Goal: Task Accomplishment & Management: Use online tool/utility

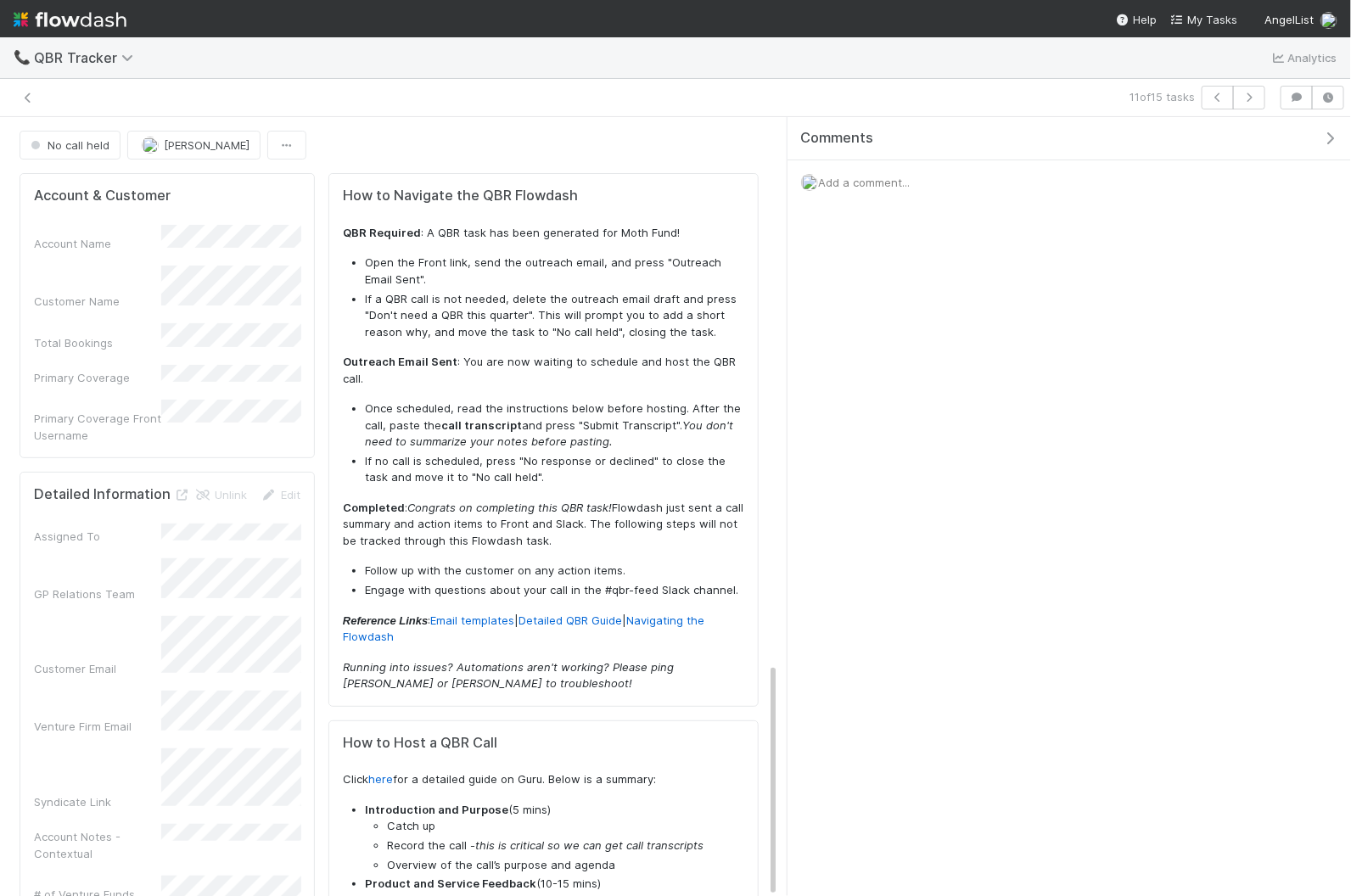
scroll to position [1812, 0]
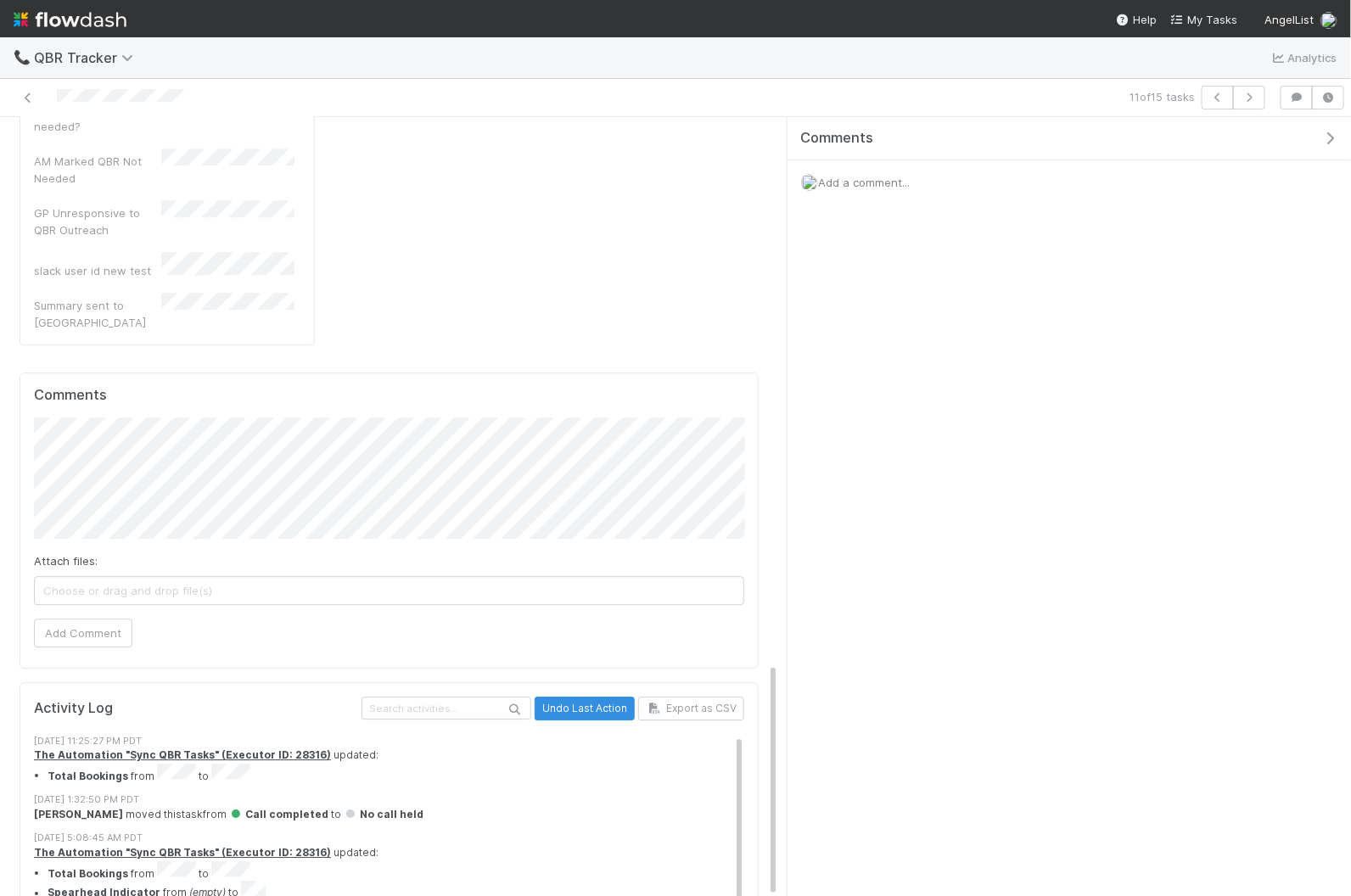
click at [109, 11] on img at bounding box center [69, 19] width 112 height 29
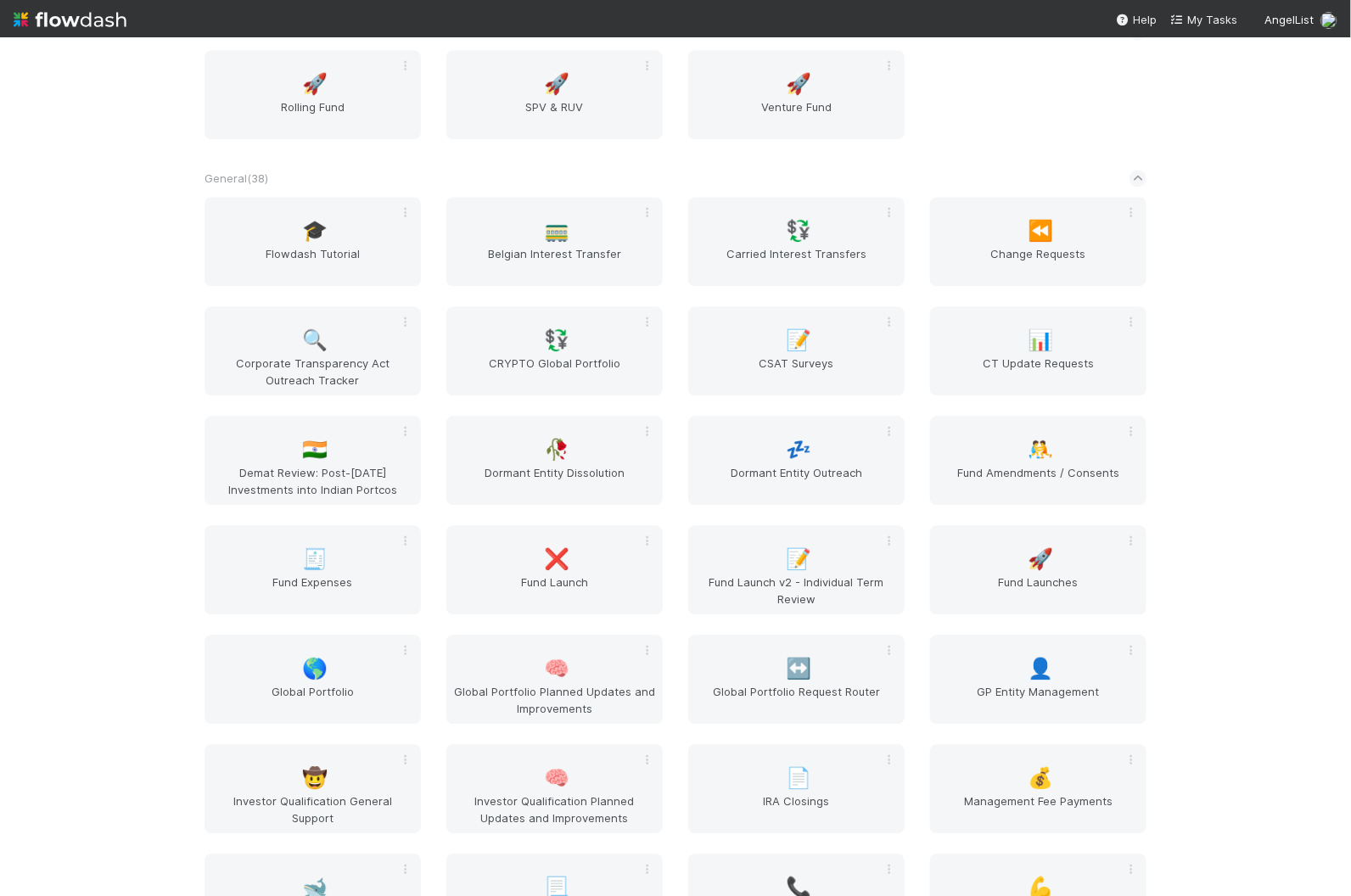
scroll to position [1610, 0]
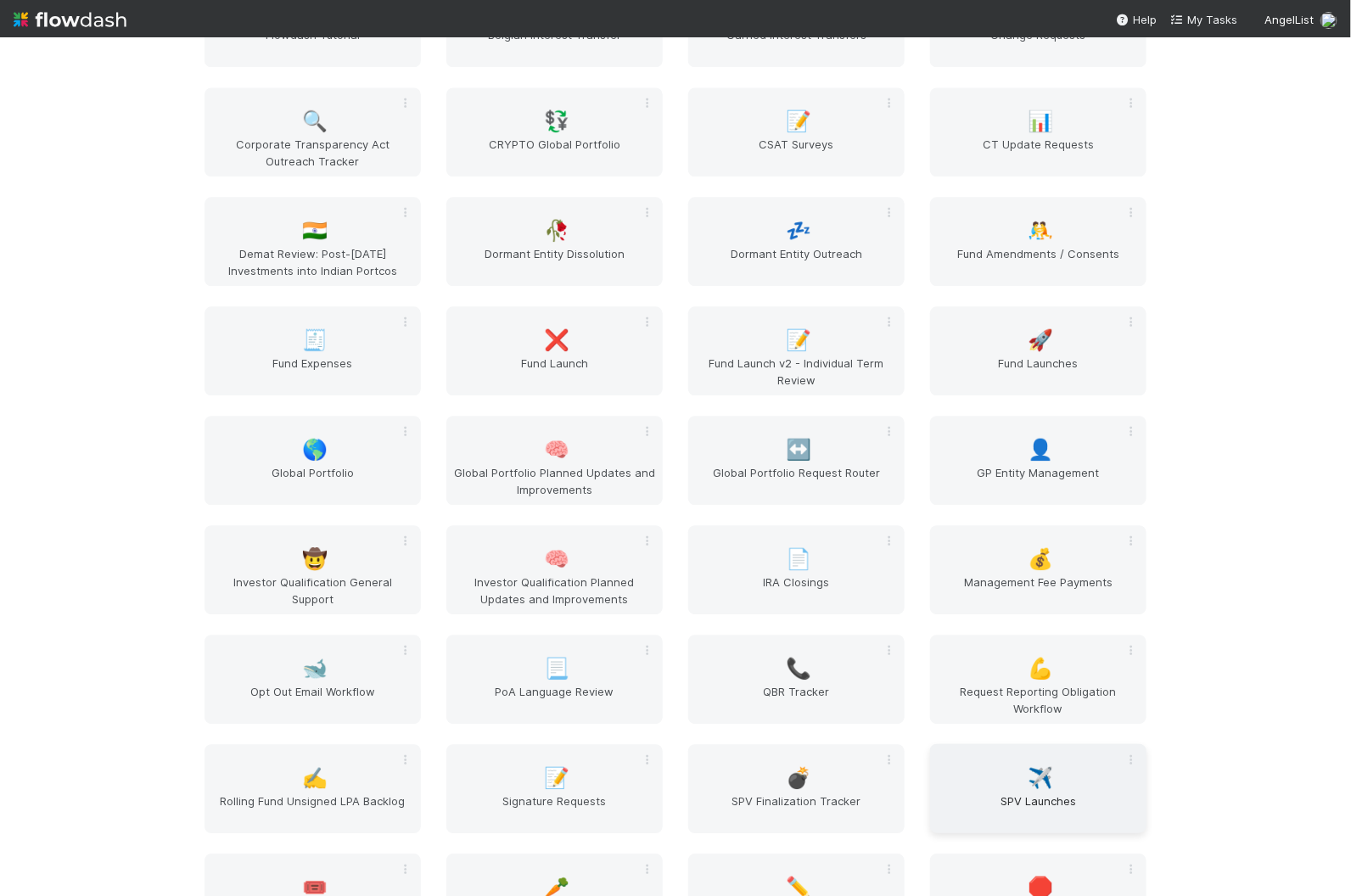
click at [1042, 777] on span "✈️" at bounding box center [1041, 777] width 25 height 22
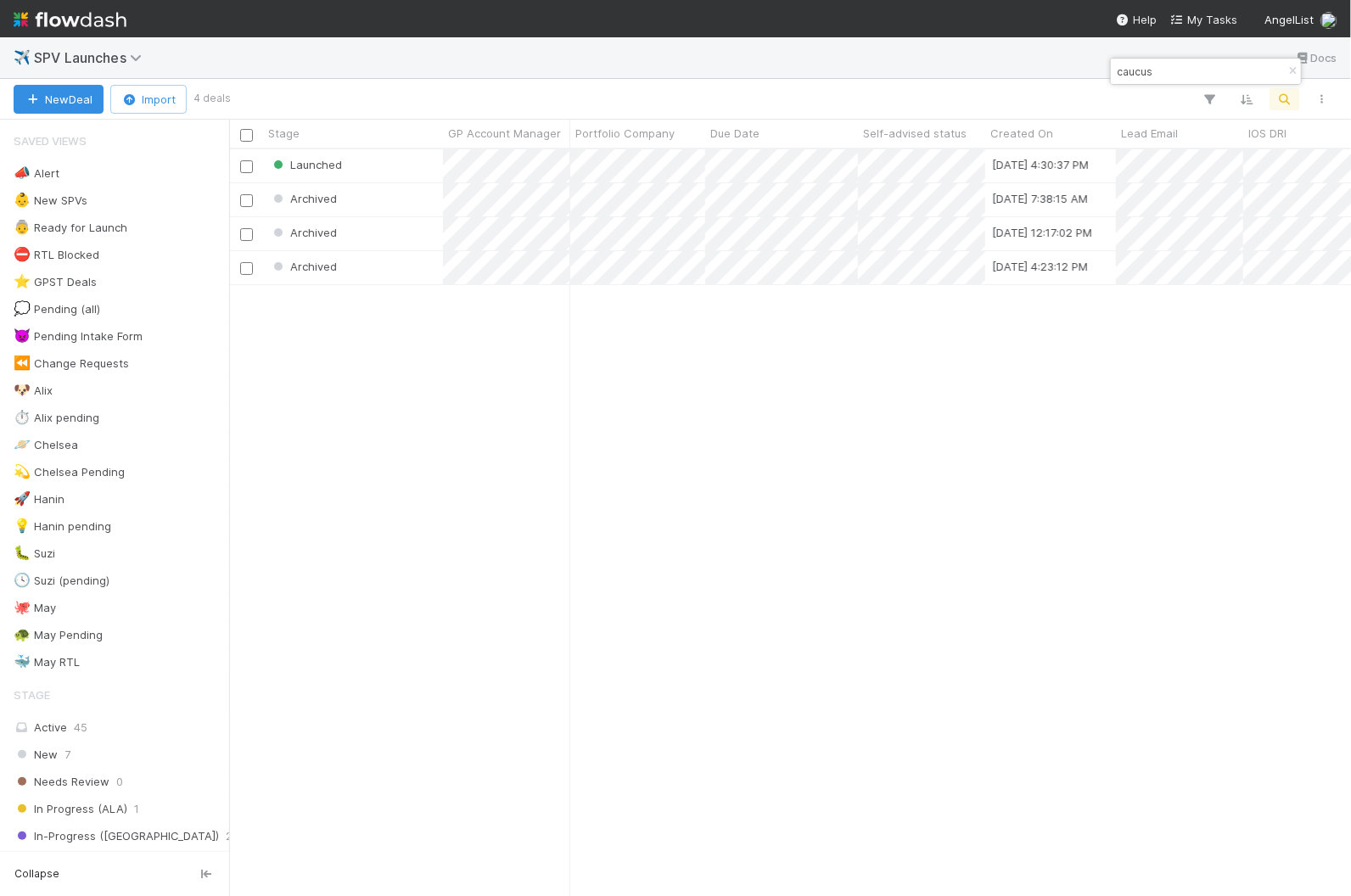
scroll to position [747, 1122]
click at [1293, 69] on icon "button" at bounding box center [1291, 71] width 17 height 11
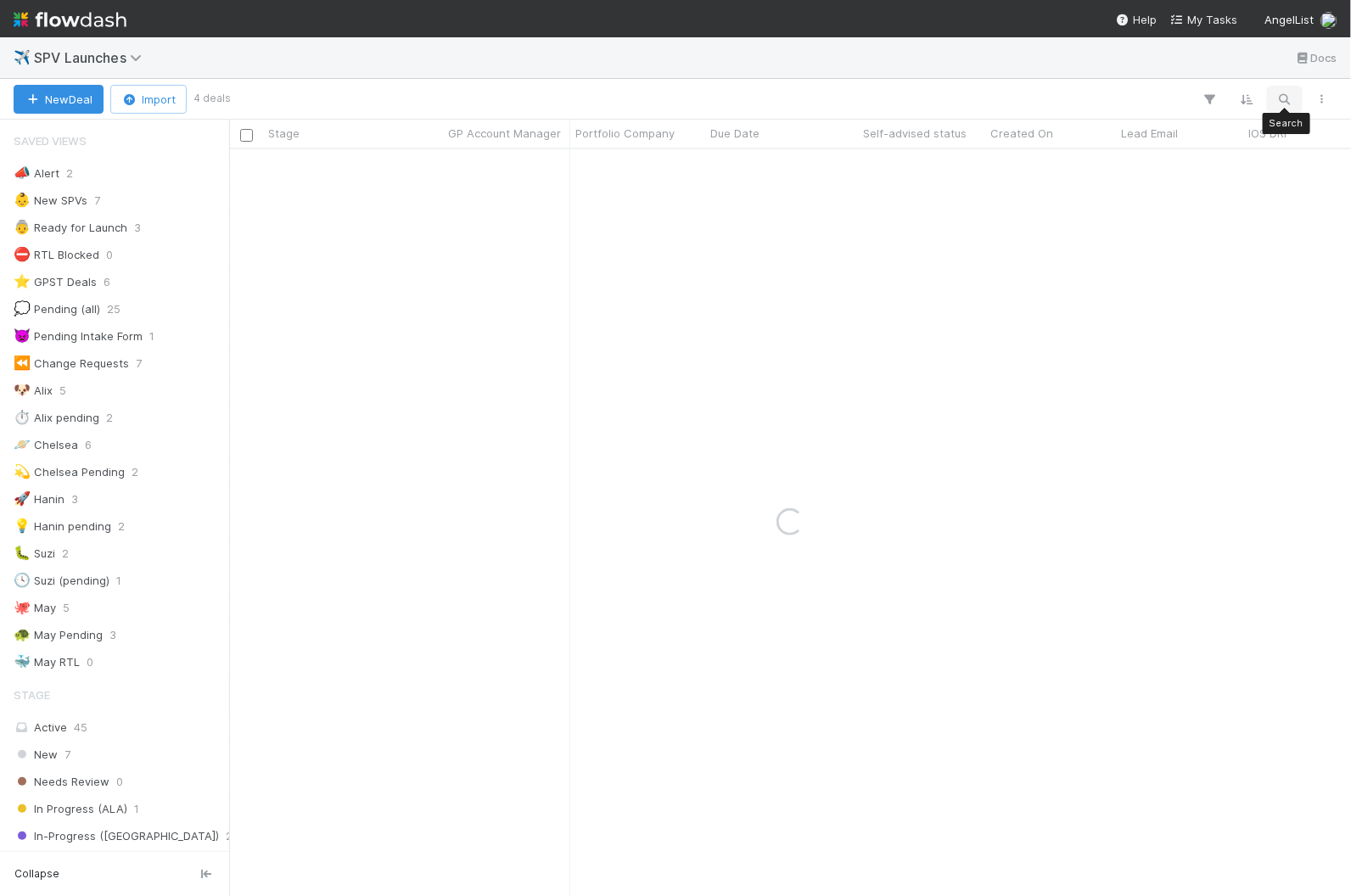
click at [1289, 98] on icon "button" at bounding box center [1284, 98] width 17 height 15
type input "alexandernicita@gmail.com"
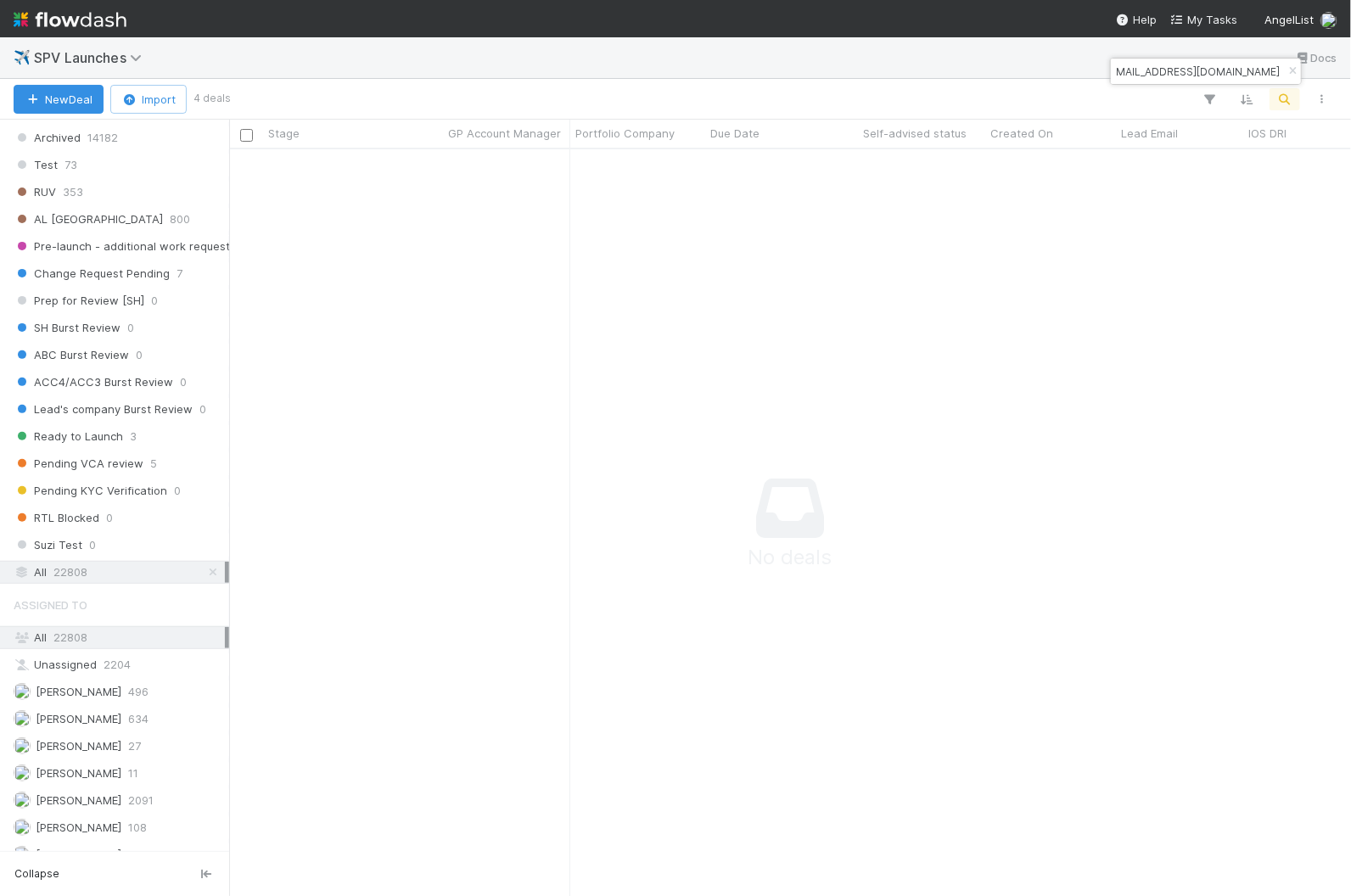
scroll to position [947, 0]
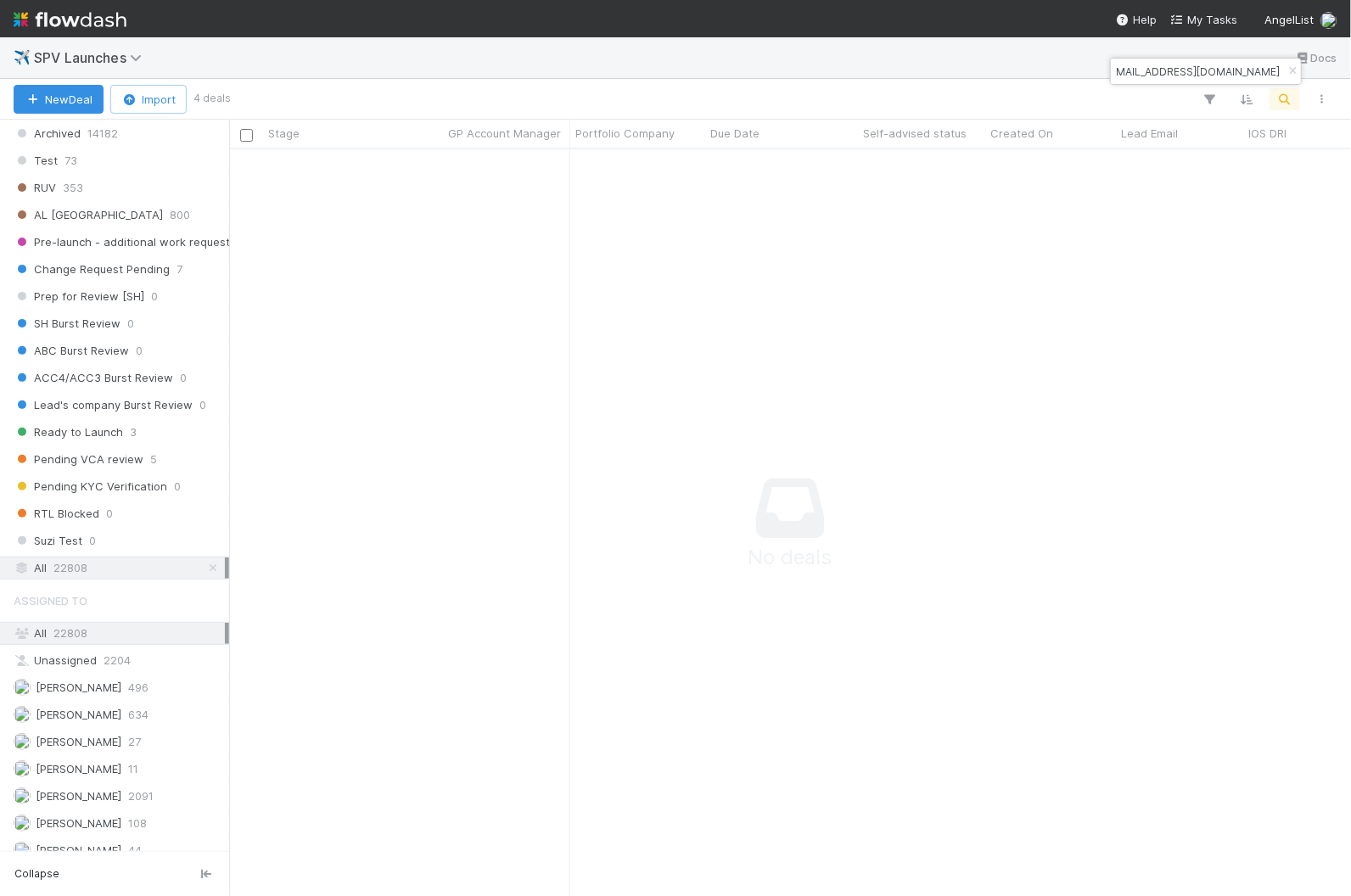
click at [122, 558] on div "All 22808" at bounding box center [119, 568] width 212 height 21
click at [1178, 76] on input "alexandernicita@gmail.com" at bounding box center [1197, 71] width 170 height 20
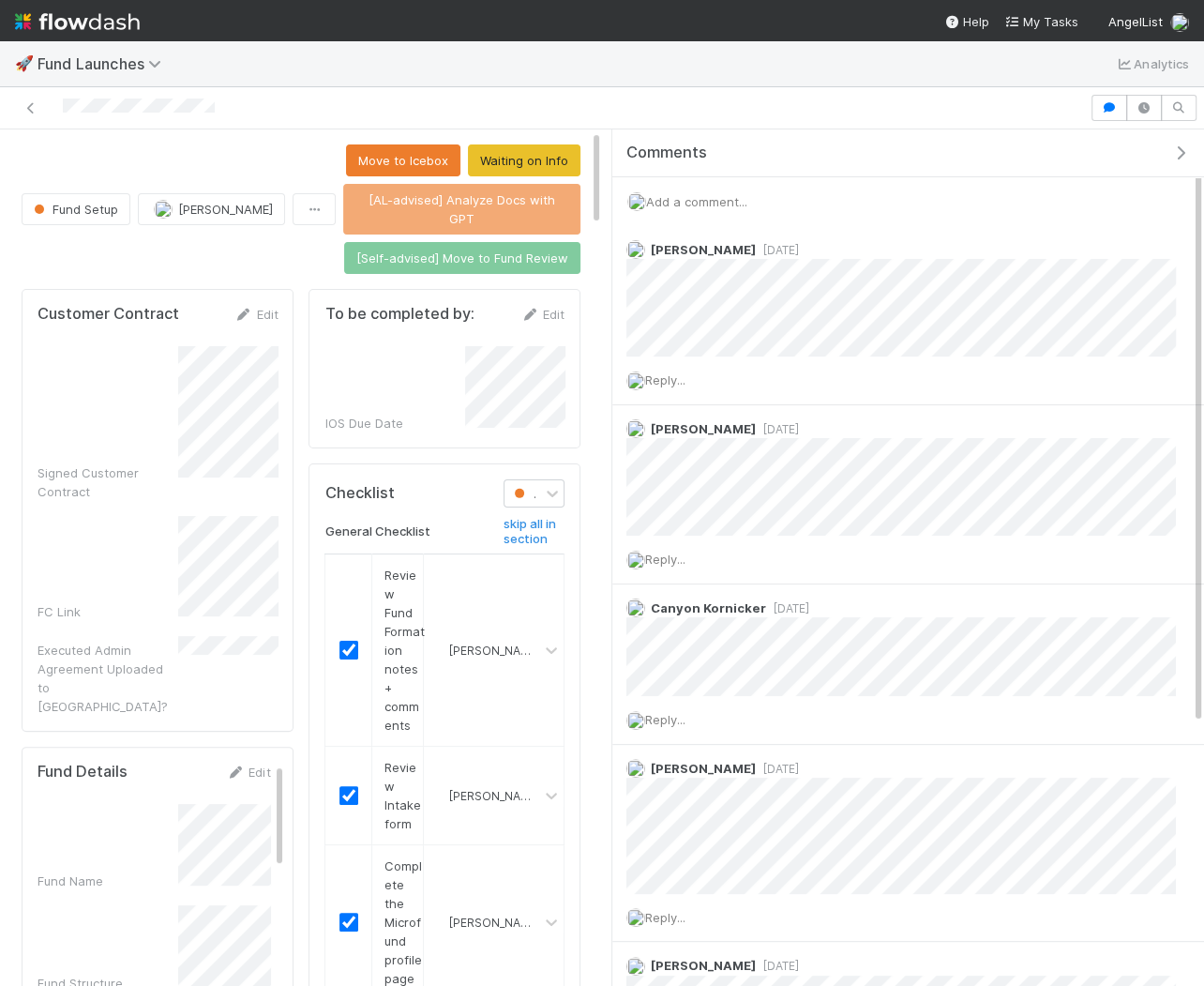
click at [1182, 153] on icon "button" at bounding box center [1180, 153] width 18 height 15
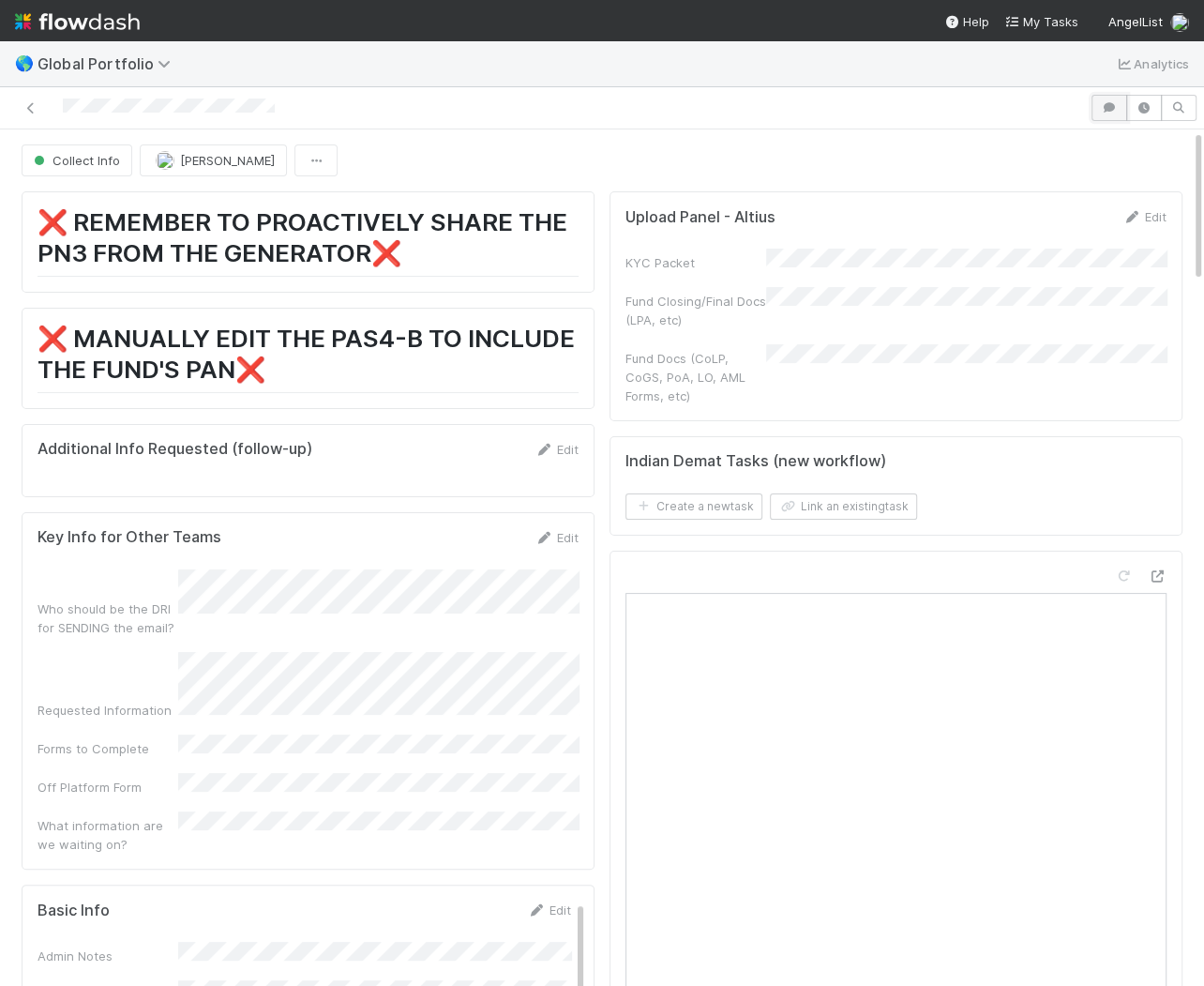
click at [1116, 105] on icon "button" at bounding box center [1109, 108] width 18 height 12
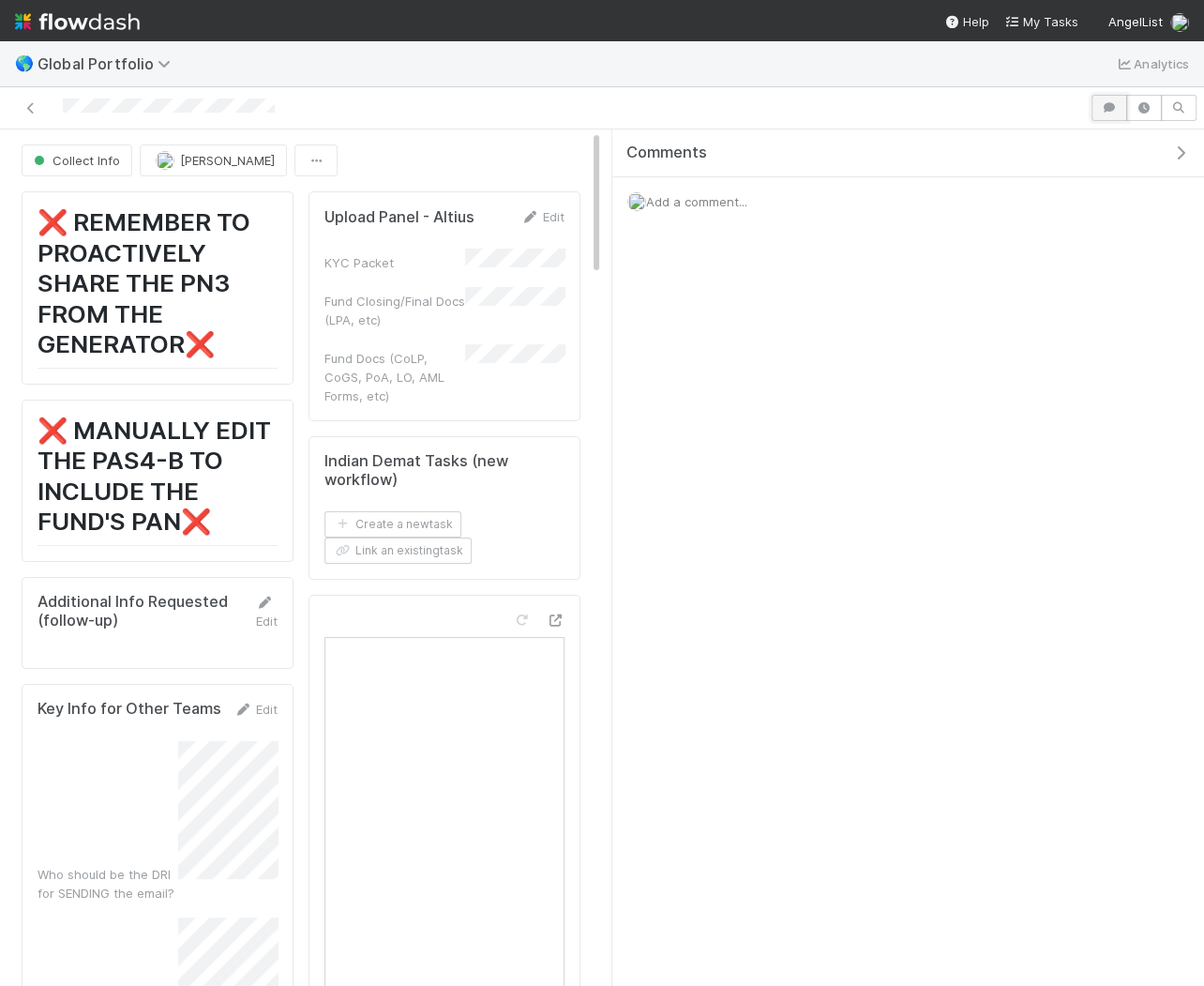
click at [1116, 105] on icon "button" at bounding box center [1109, 108] width 18 height 12
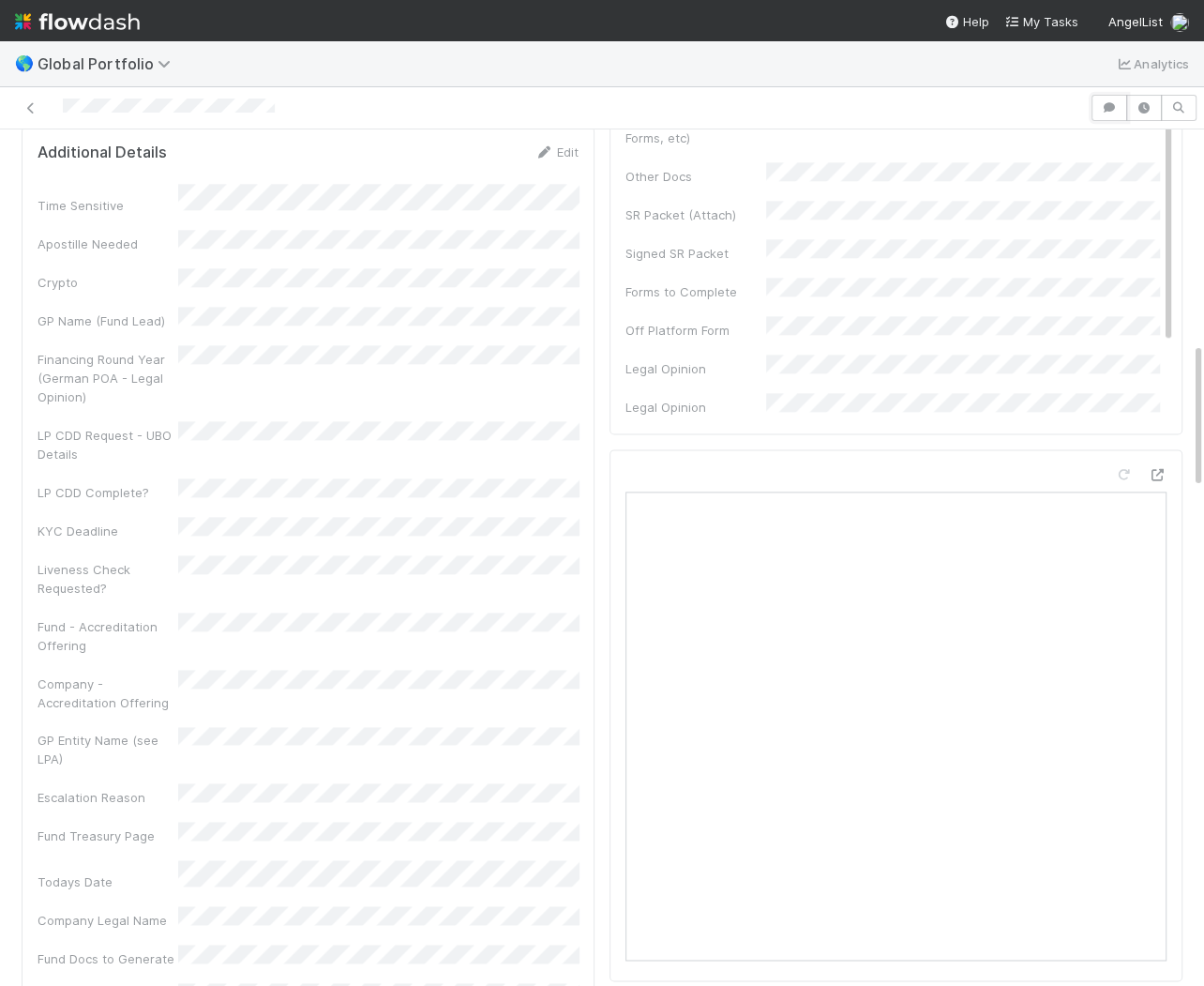
scroll to position [1973, 0]
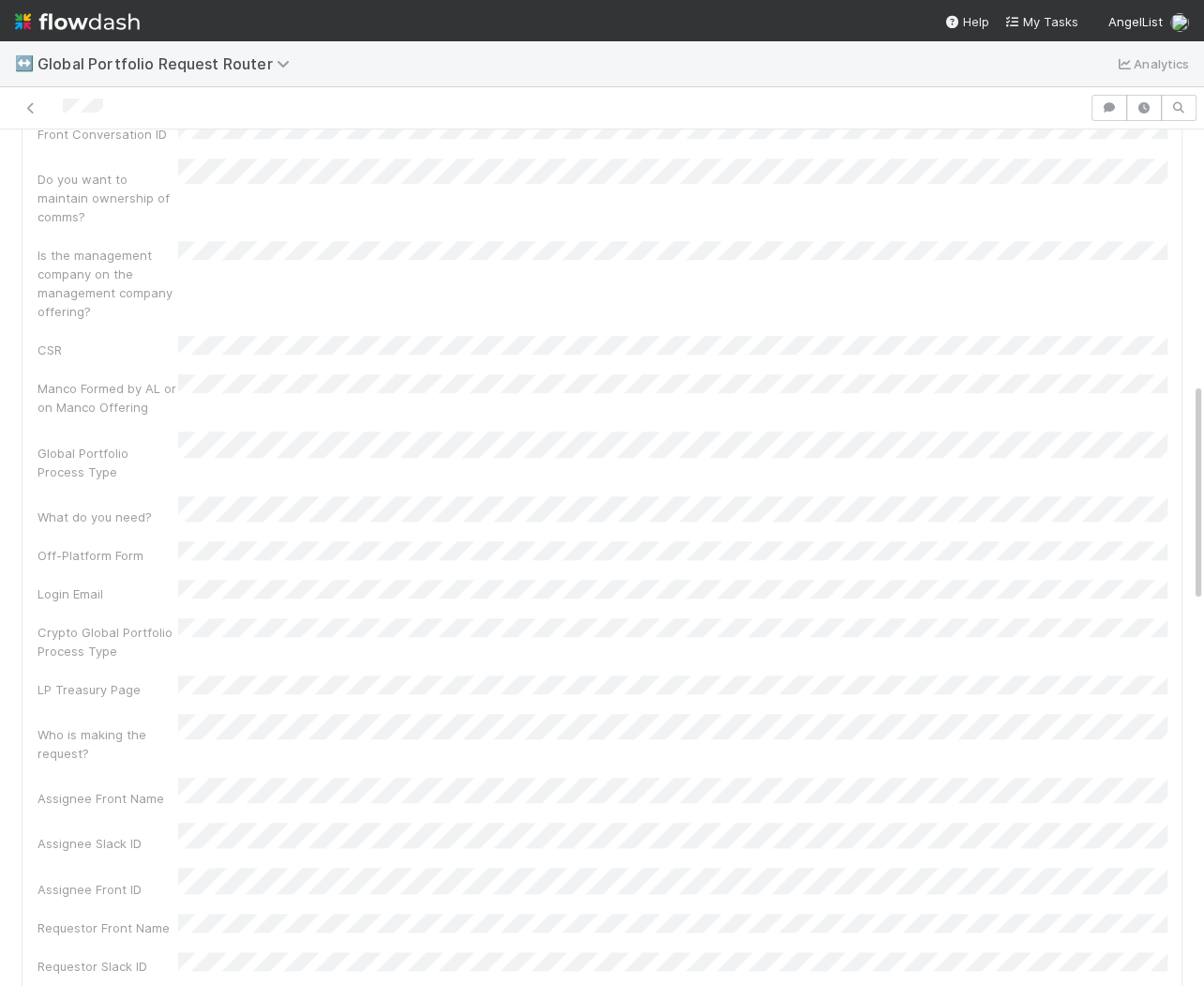
scroll to position [990, 0]
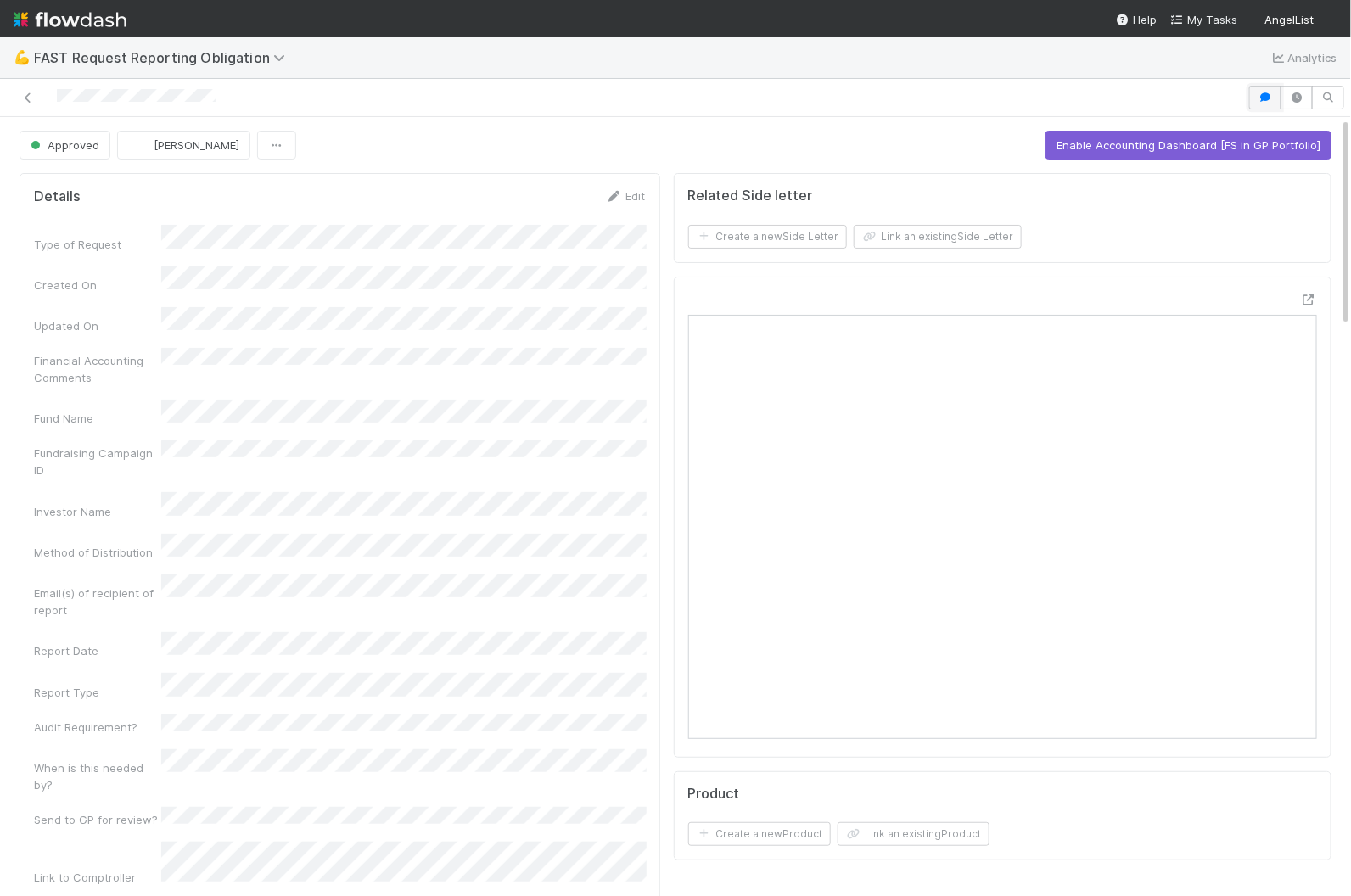
click at [1088, 97] on button "button" at bounding box center [1265, 98] width 33 height 24
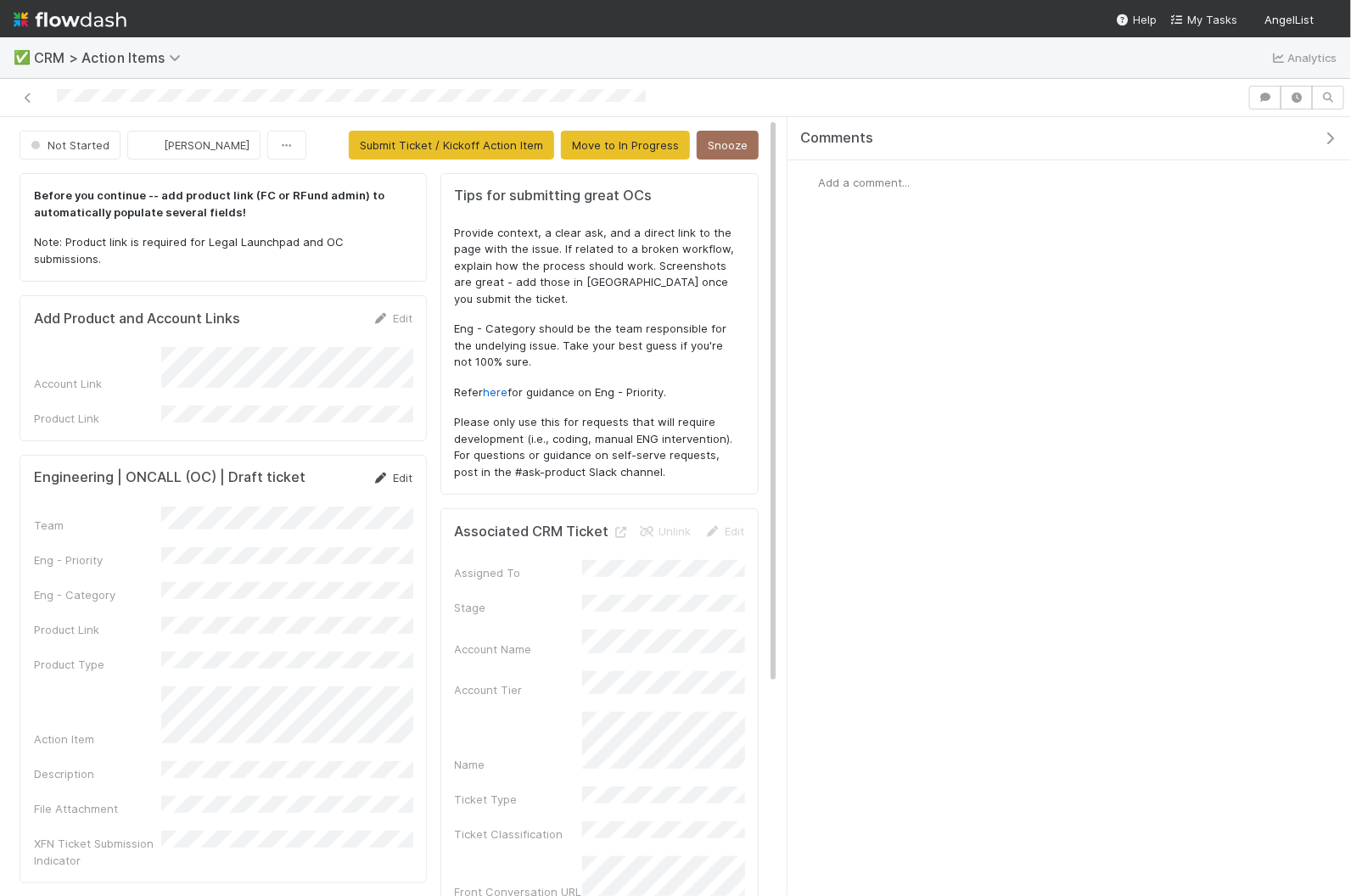
click at [401, 471] on link "Edit" at bounding box center [392, 477] width 40 height 13
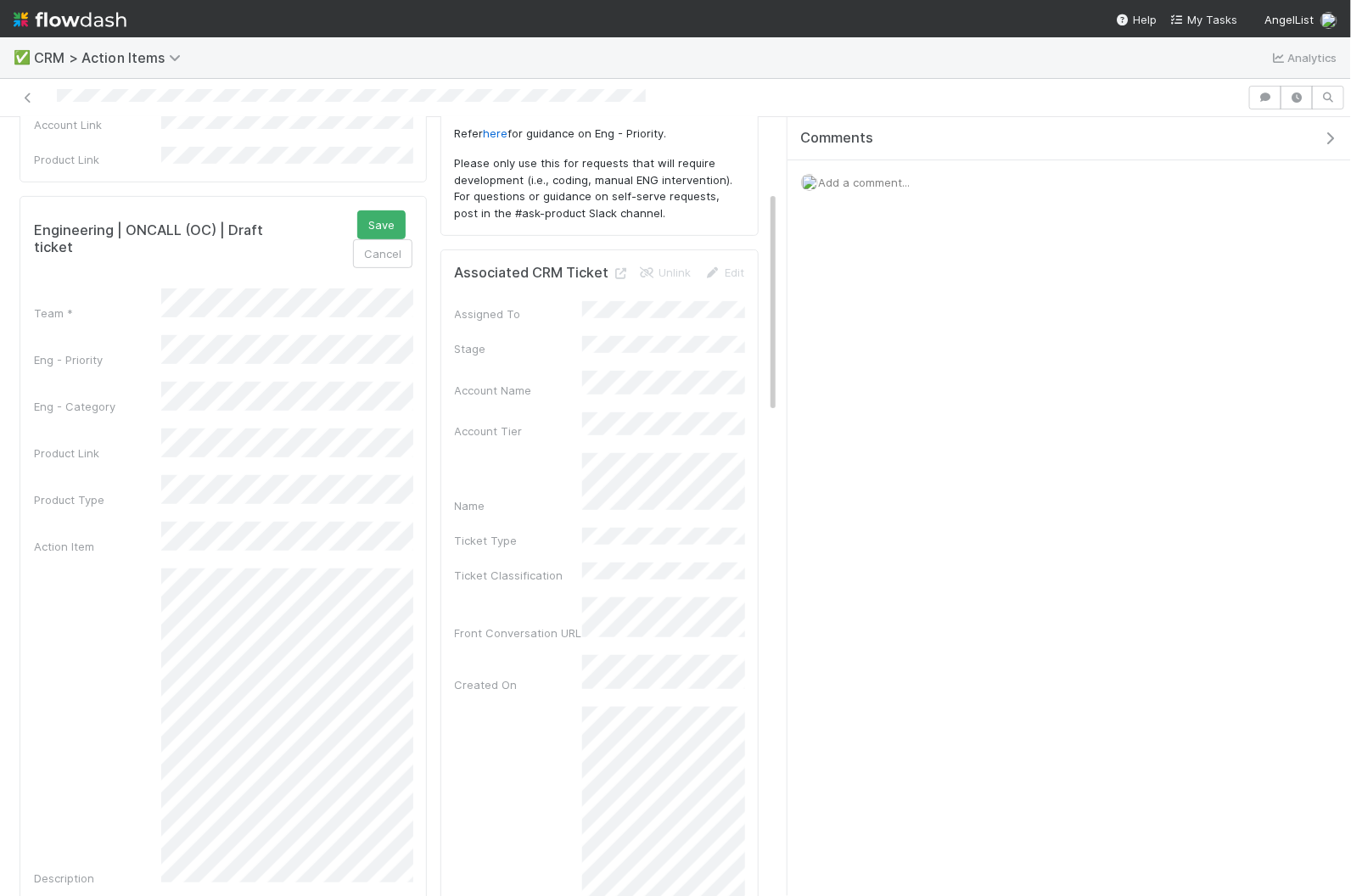
scroll to position [260, 0]
click at [296, 352] on div "Within 24 hours" at bounding box center [290, 355] width 245 height 31
click at [236, 355] on div "Within 24 hours" at bounding box center [290, 355] width 245 height 31
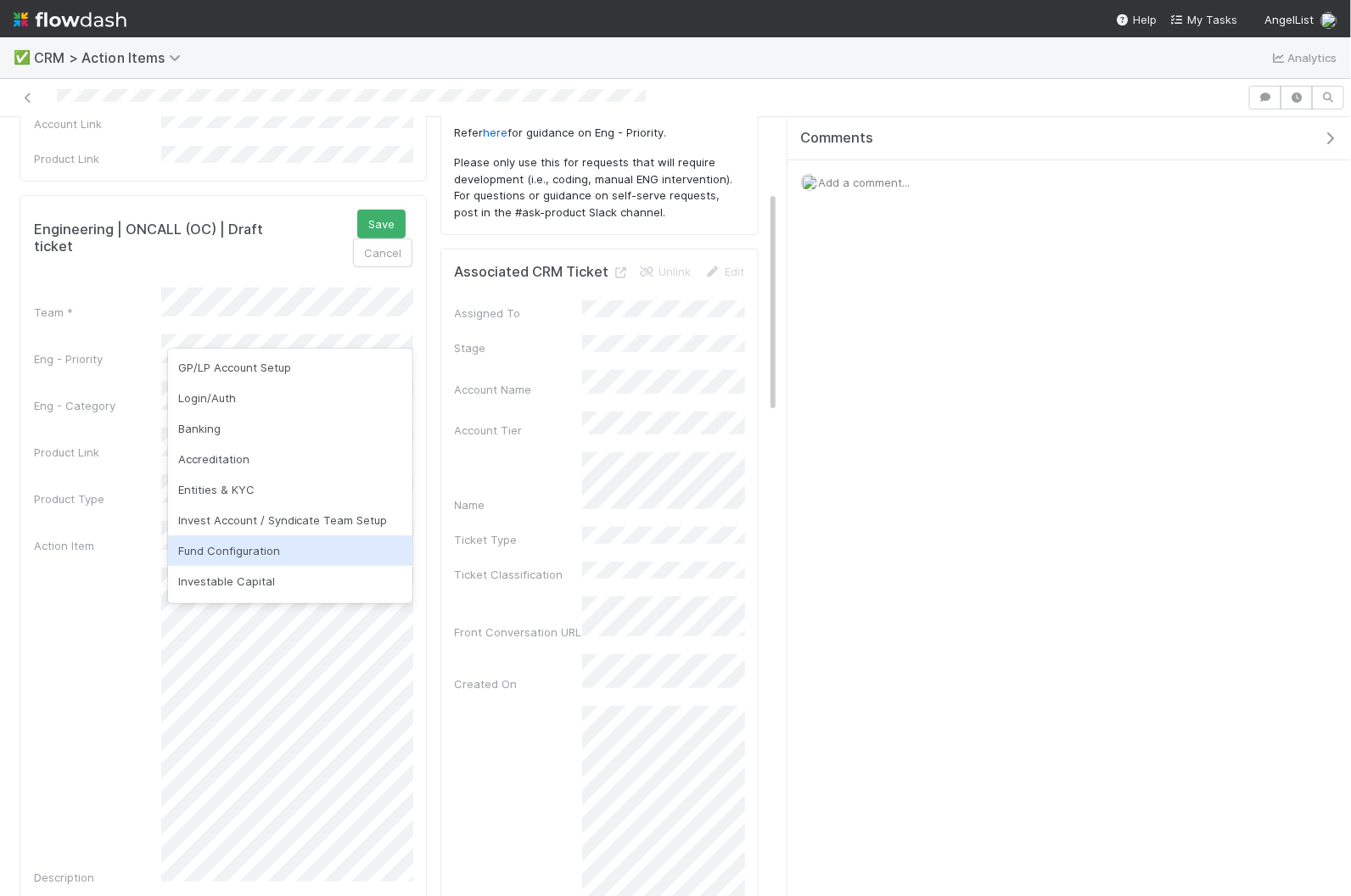
click at [282, 543] on div "Fund Configuration" at bounding box center [290, 550] width 245 height 31
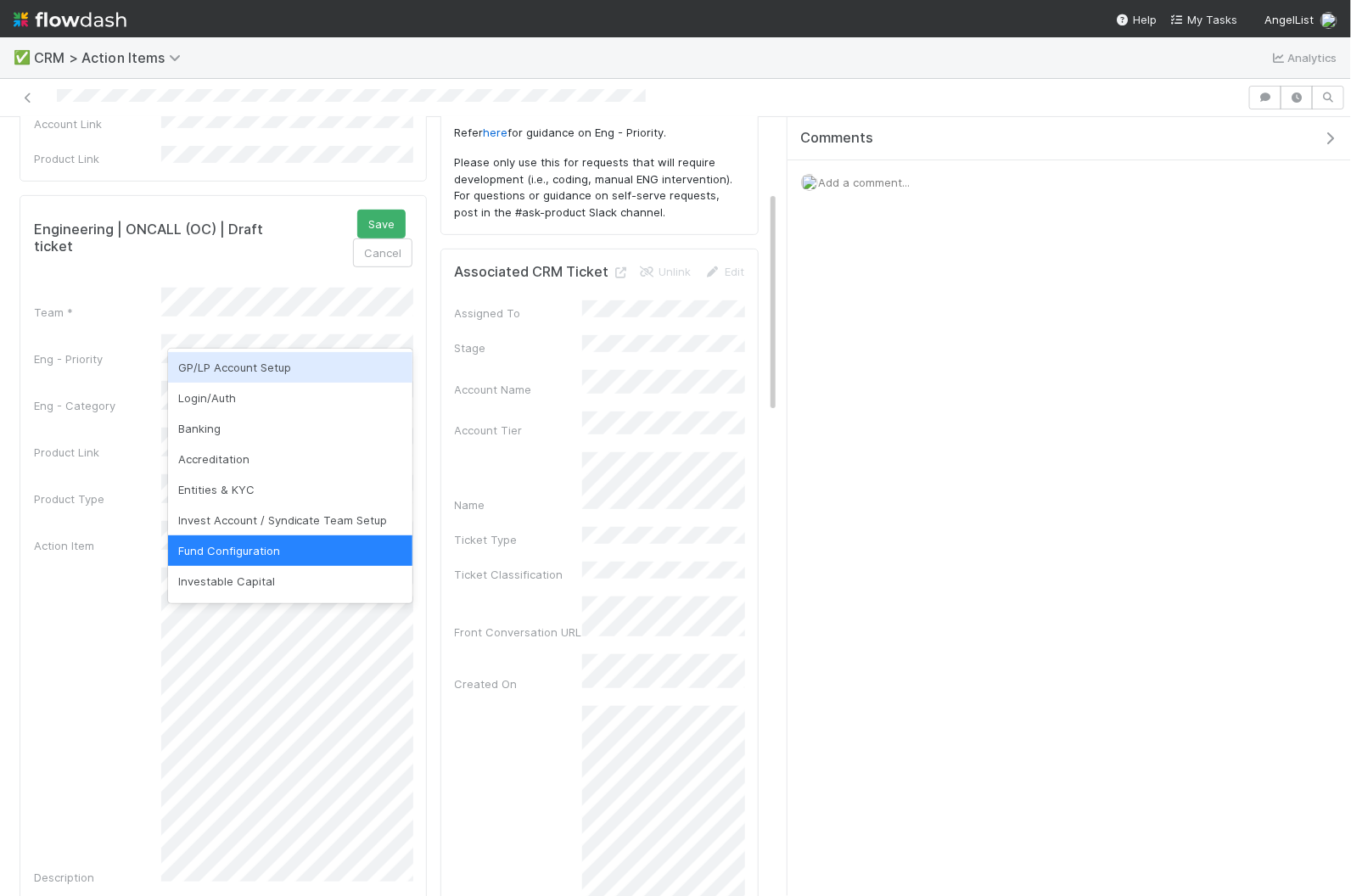
click at [301, 358] on div "GP/LP Account Setup" at bounding box center [290, 367] width 245 height 31
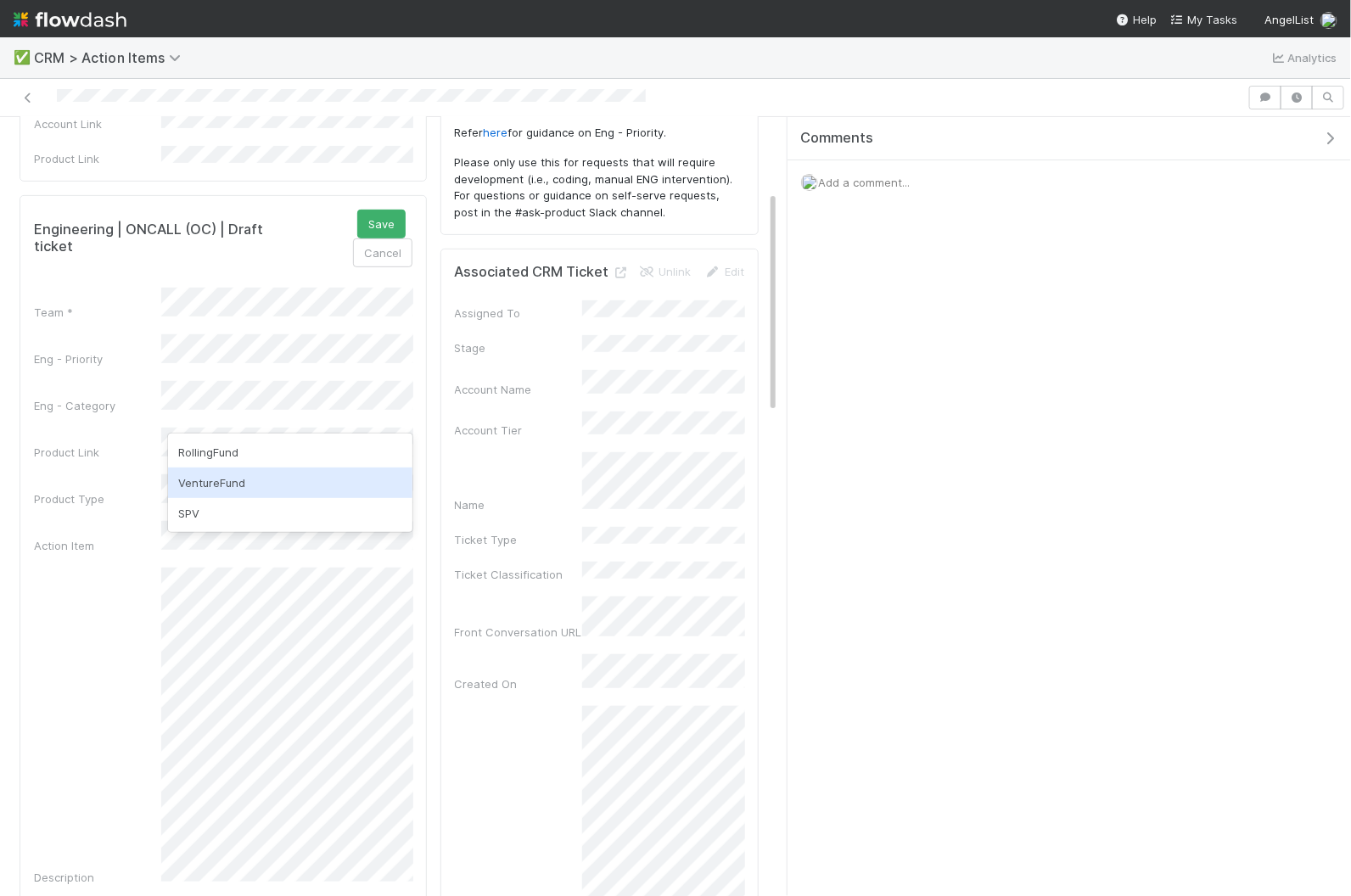
click at [297, 485] on div "VentureFund" at bounding box center [290, 482] width 245 height 31
click at [358, 210] on button "Save" at bounding box center [381, 224] width 48 height 29
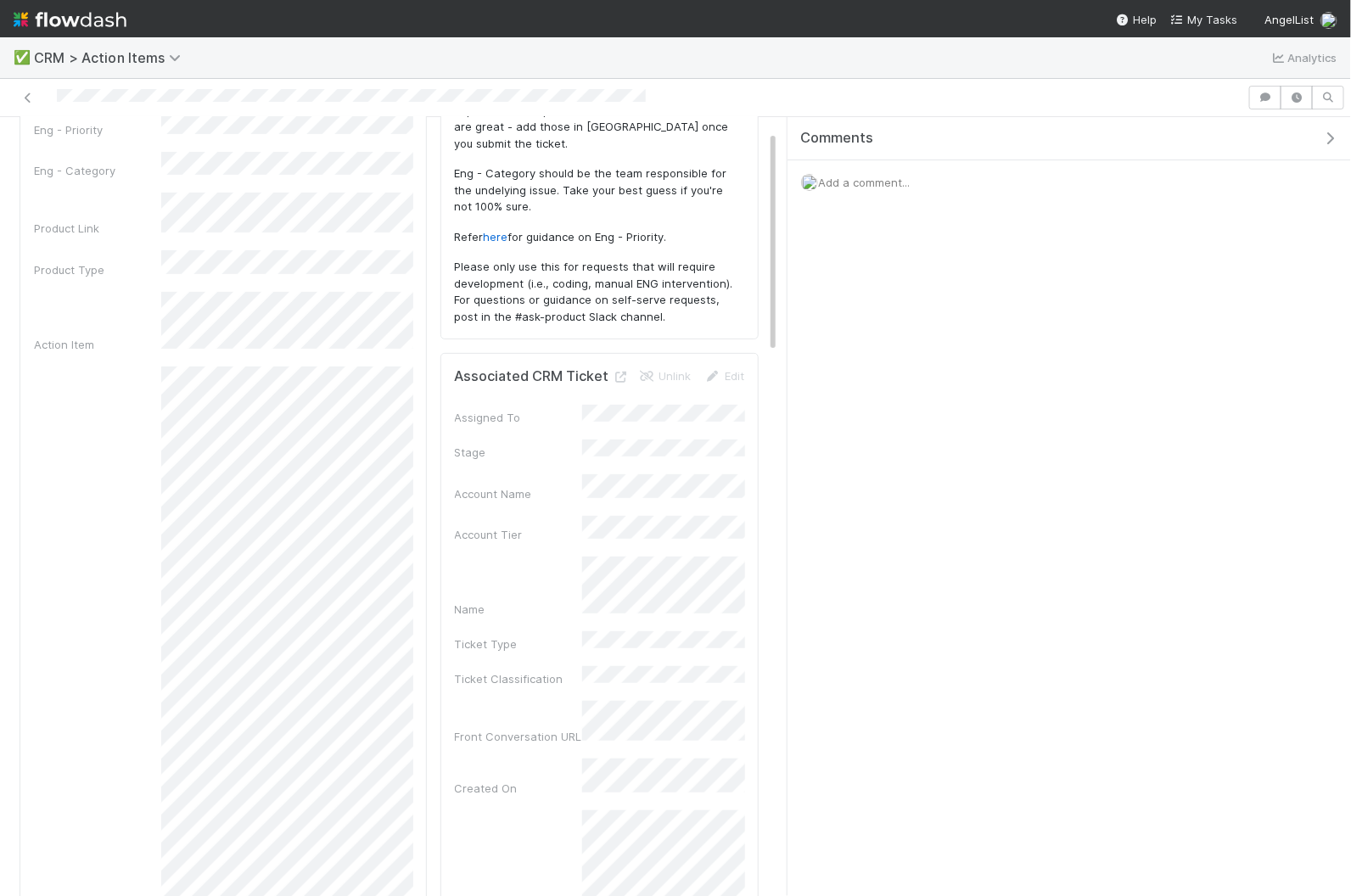
scroll to position [0, 0]
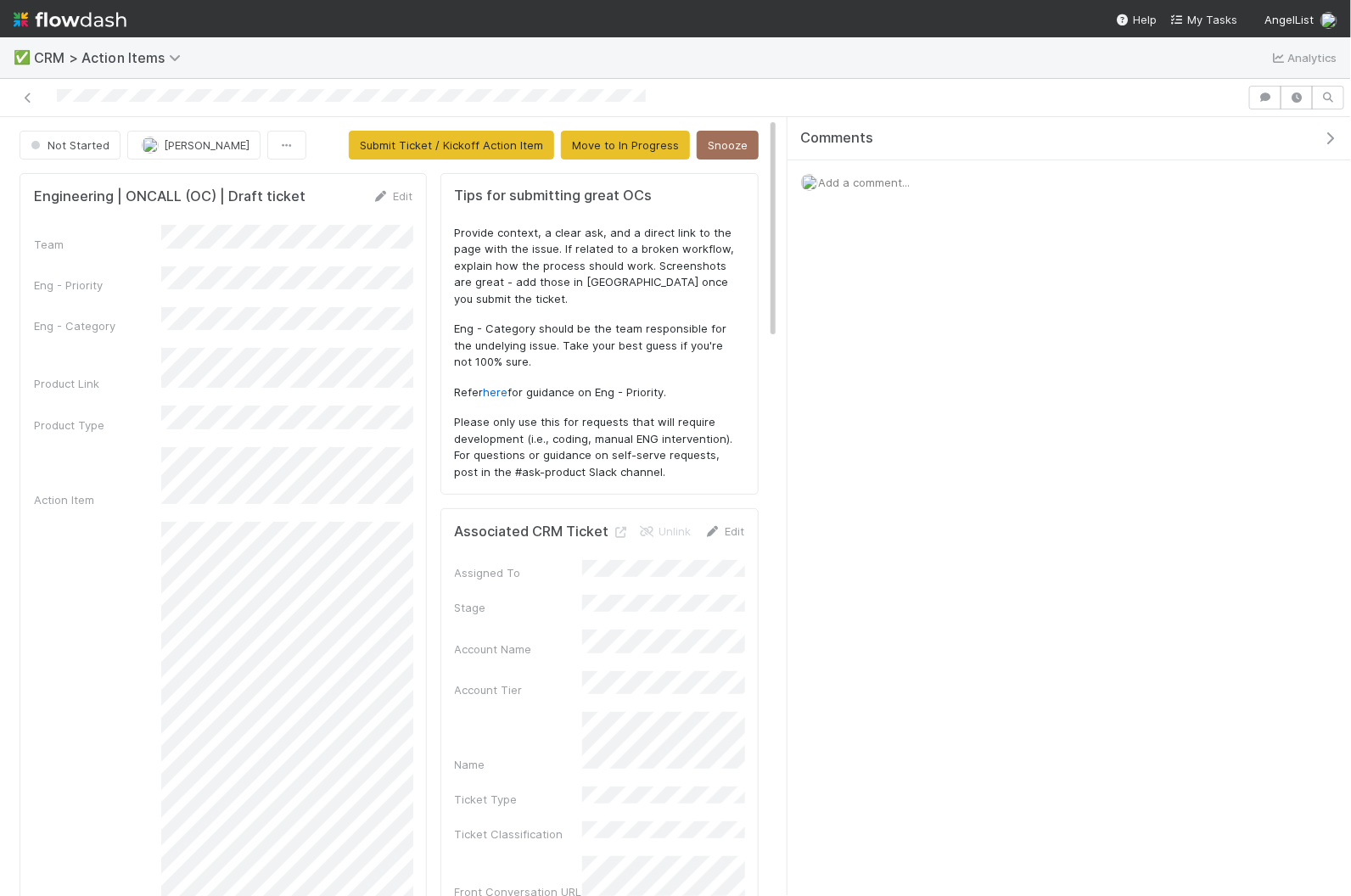
click at [733, 524] on link "Edit" at bounding box center [724, 531] width 40 height 13
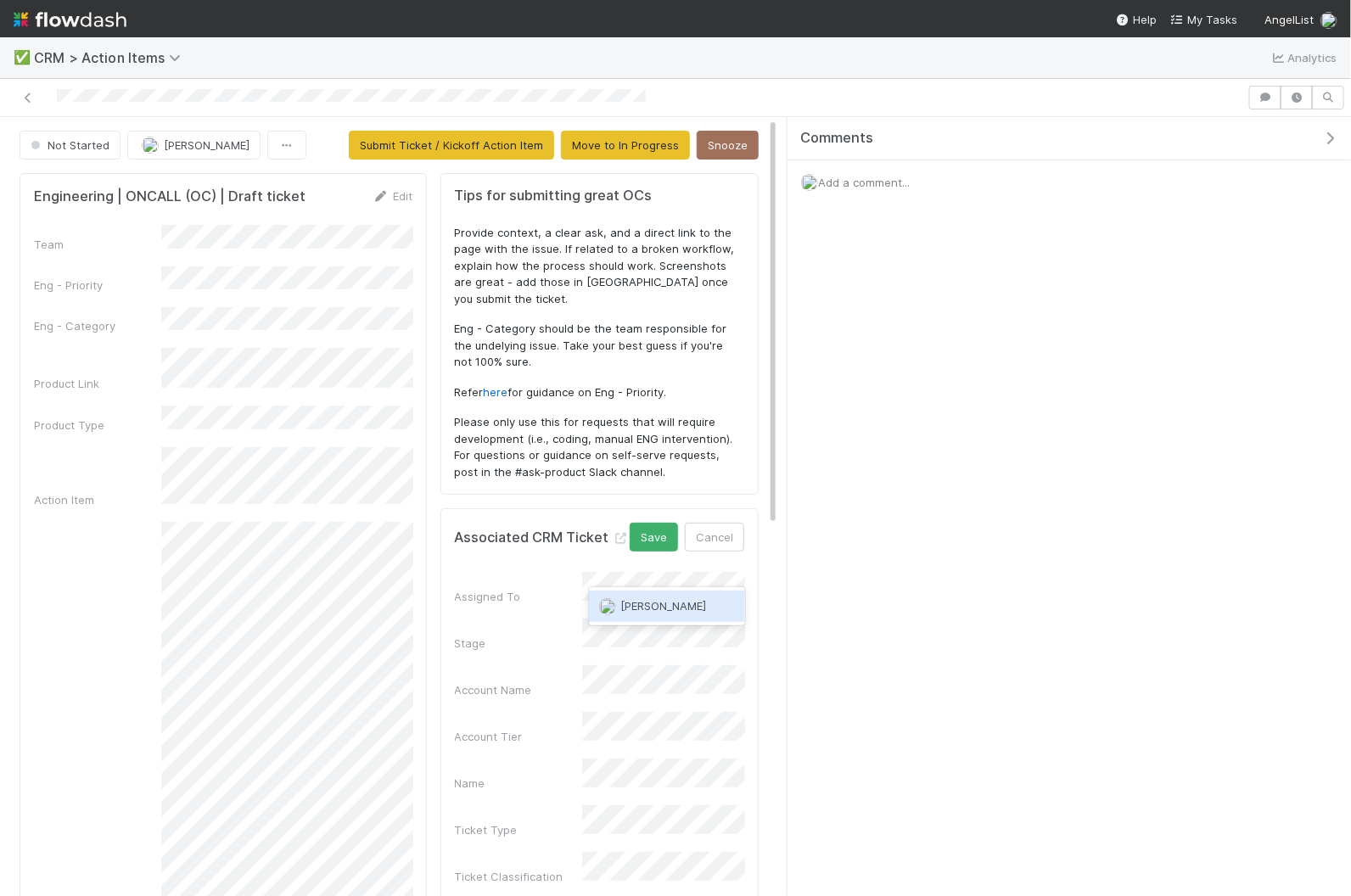
click at [690, 618] on div "[PERSON_NAME]" at bounding box center [667, 605] width 156 height 31
click at [540, 147] on button "Submit Ticket / Kickoff Action Item" at bounding box center [452, 145] width 206 height 29
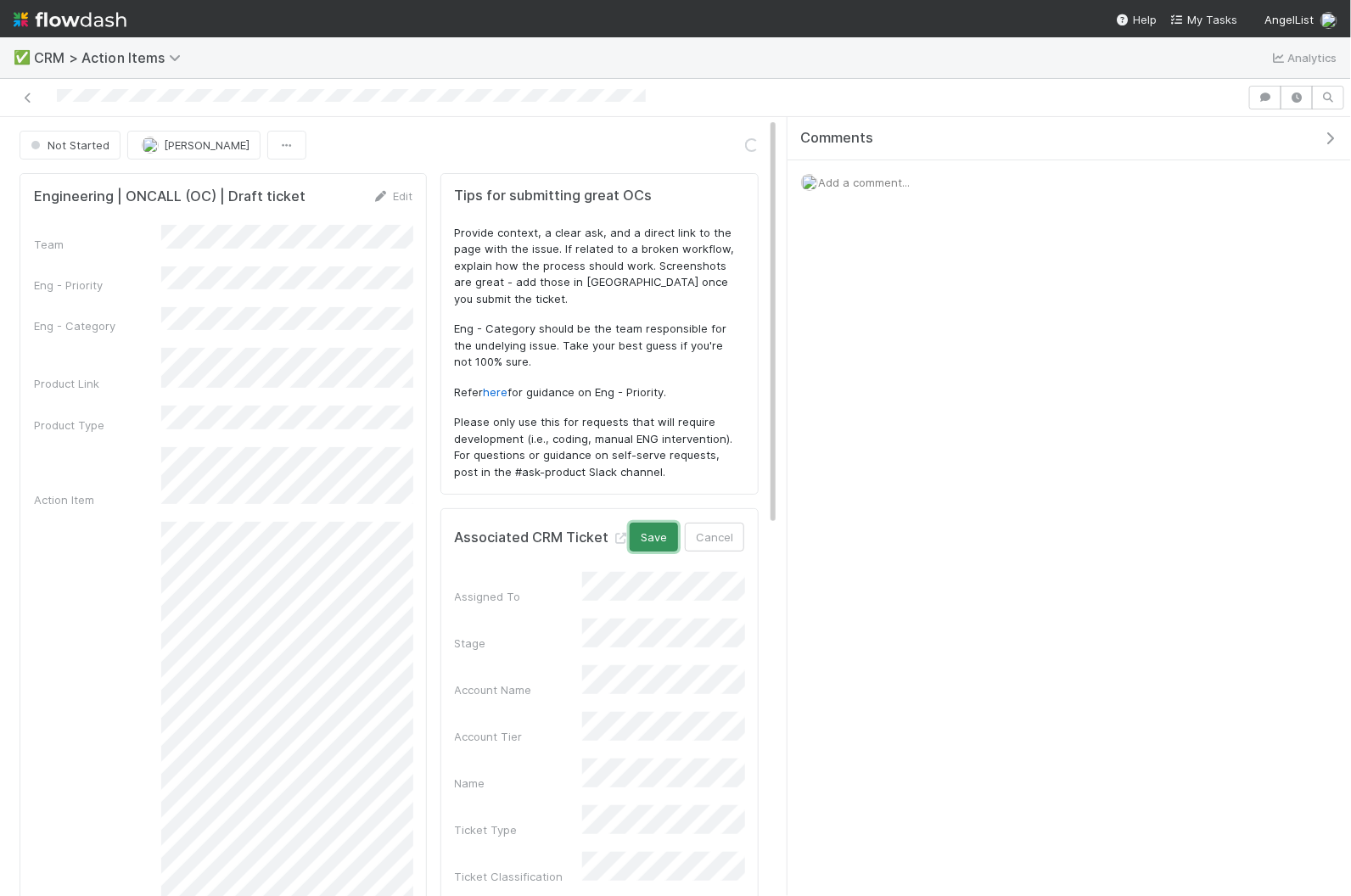
click at [646, 523] on button "Save" at bounding box center [654, 537] width 48 height 29
